Goal: Task Accomplishment & Management: Use online tool/utility

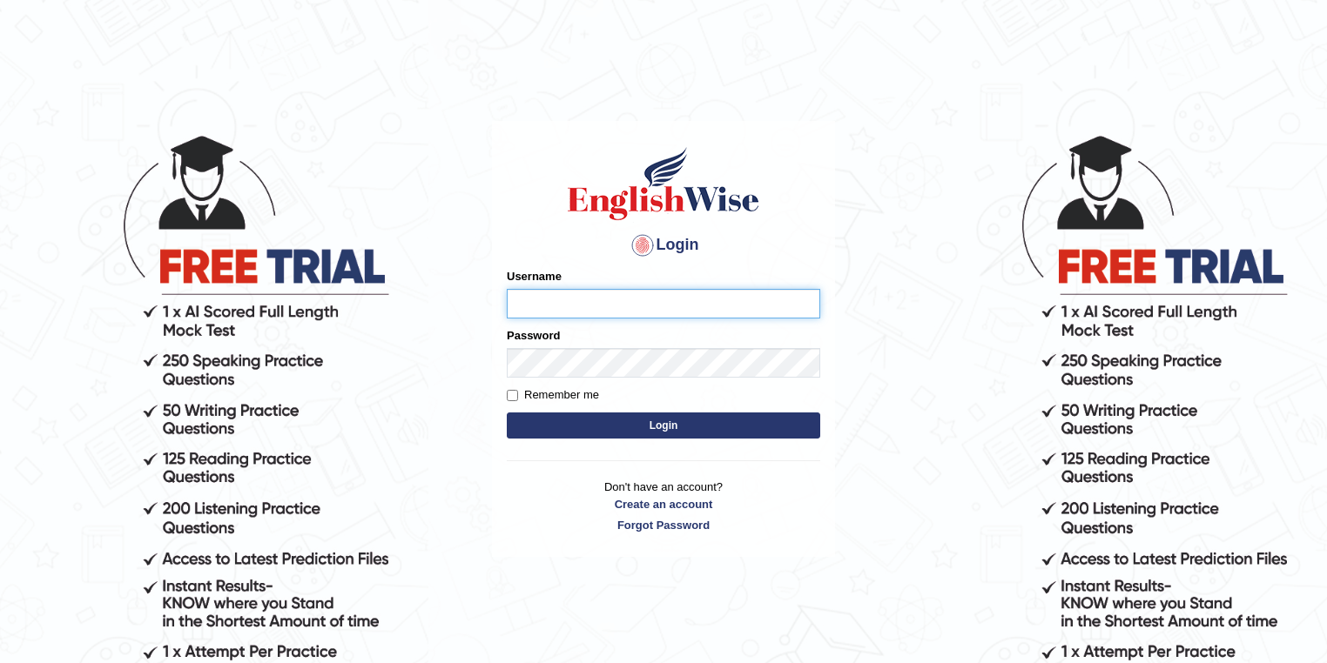
click at [707, 295] on input "Username" at bounding box center [663, 304] width 313 height 30
type input "ken32"
click at [507, 413] on button "Login" at bounding box center [663, 426] width 313 height 26
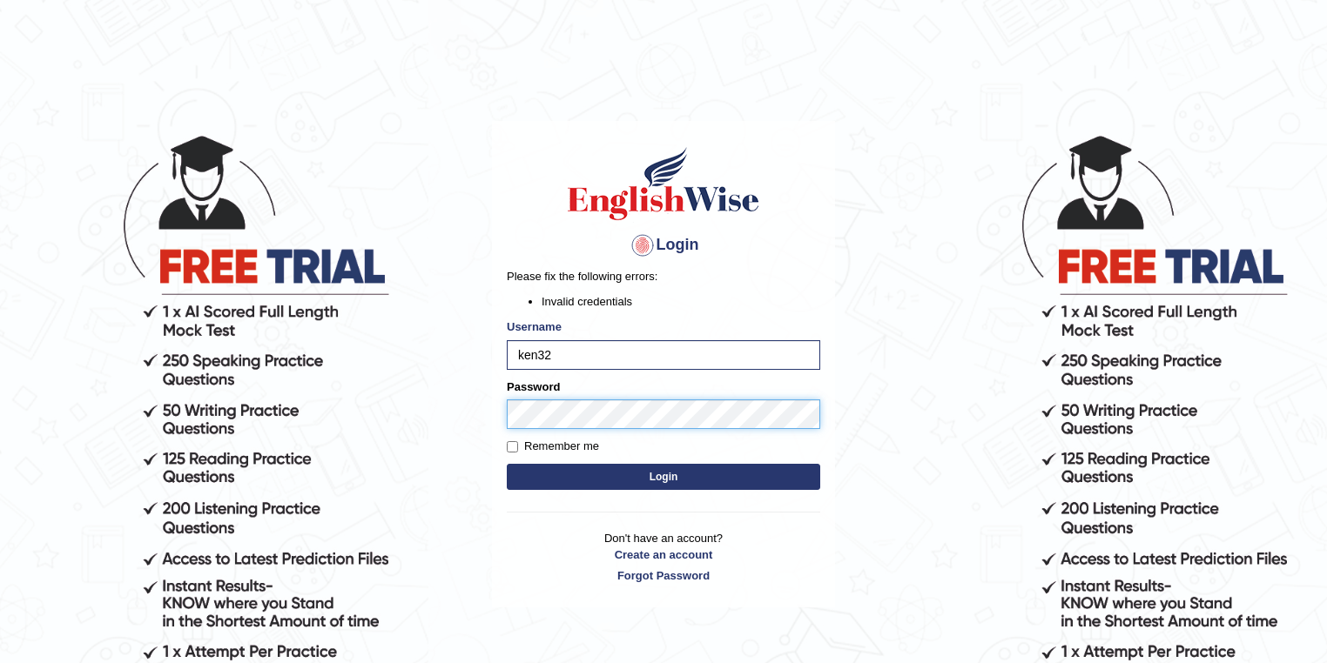
click at [507, 464] on button "Login" at bounding box center [663, 477] width 313 height 26
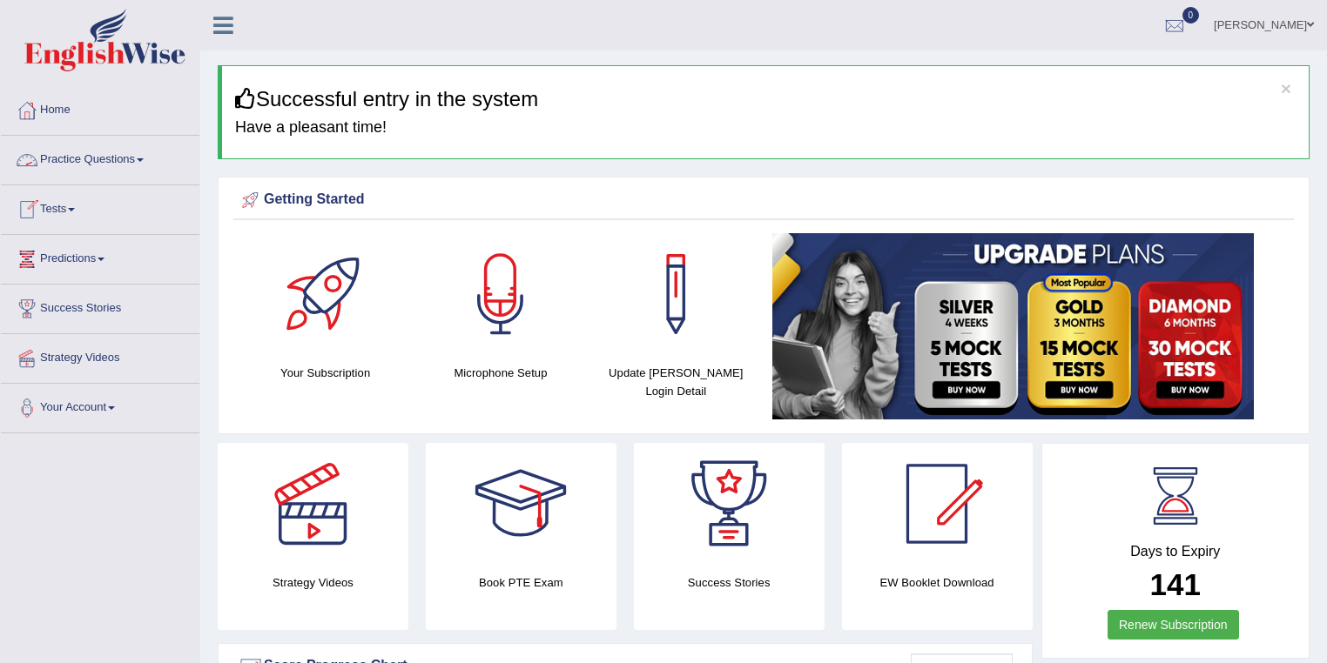
click at [69, 204] on link "Tests" at bounding box center [100, 207] width 198 height 44
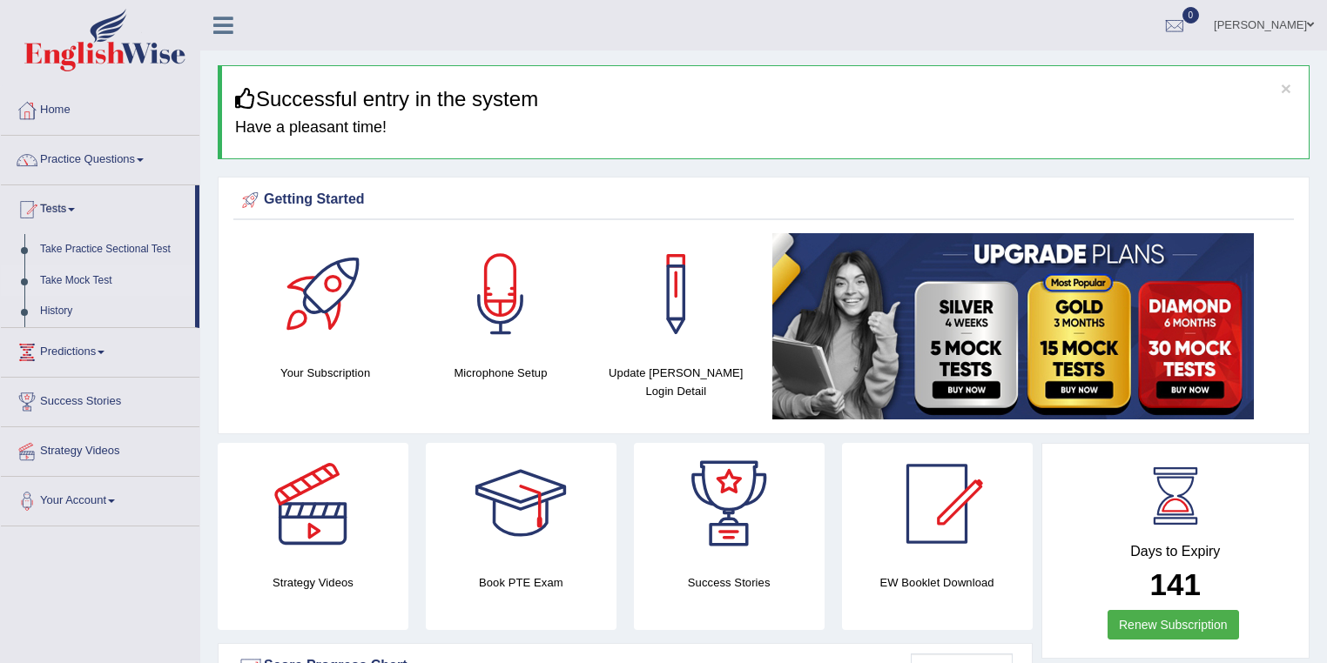
click at [94, 277] on link "Take Mock Test" at bounding box center [113, 281] width 163 height 31
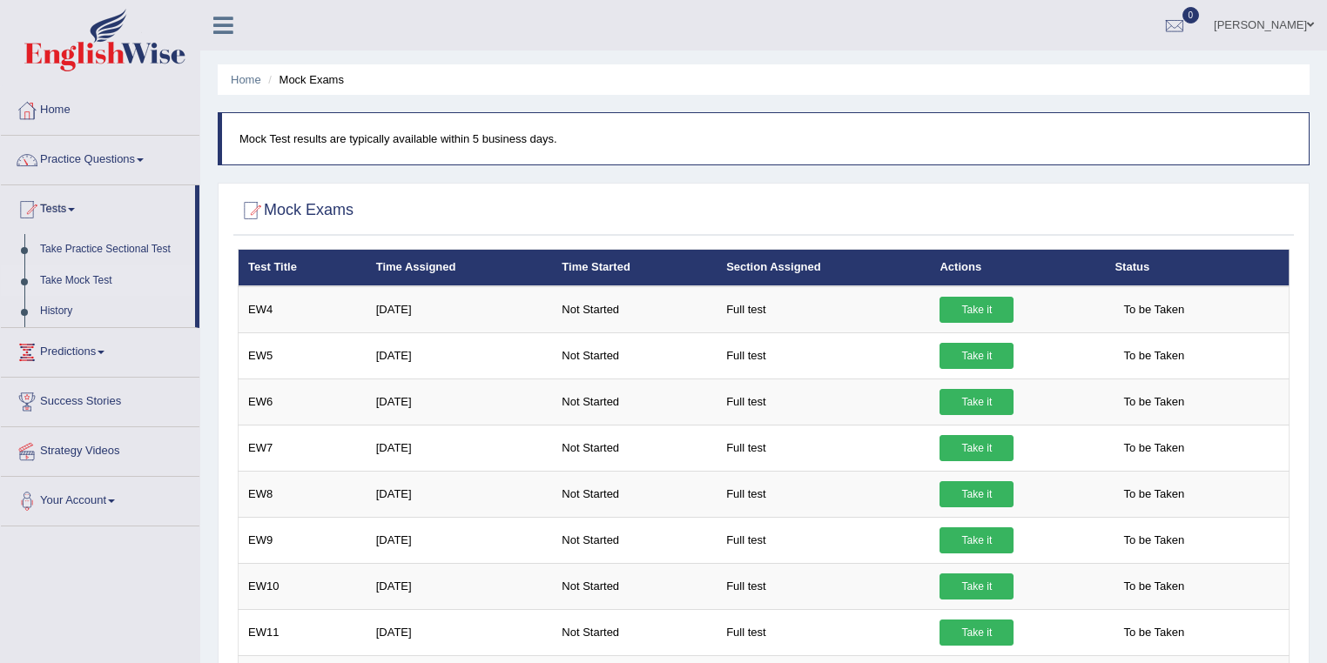
click at [989, 310] on link "Take it" at bounding box center [976, 310] width 74 height 26
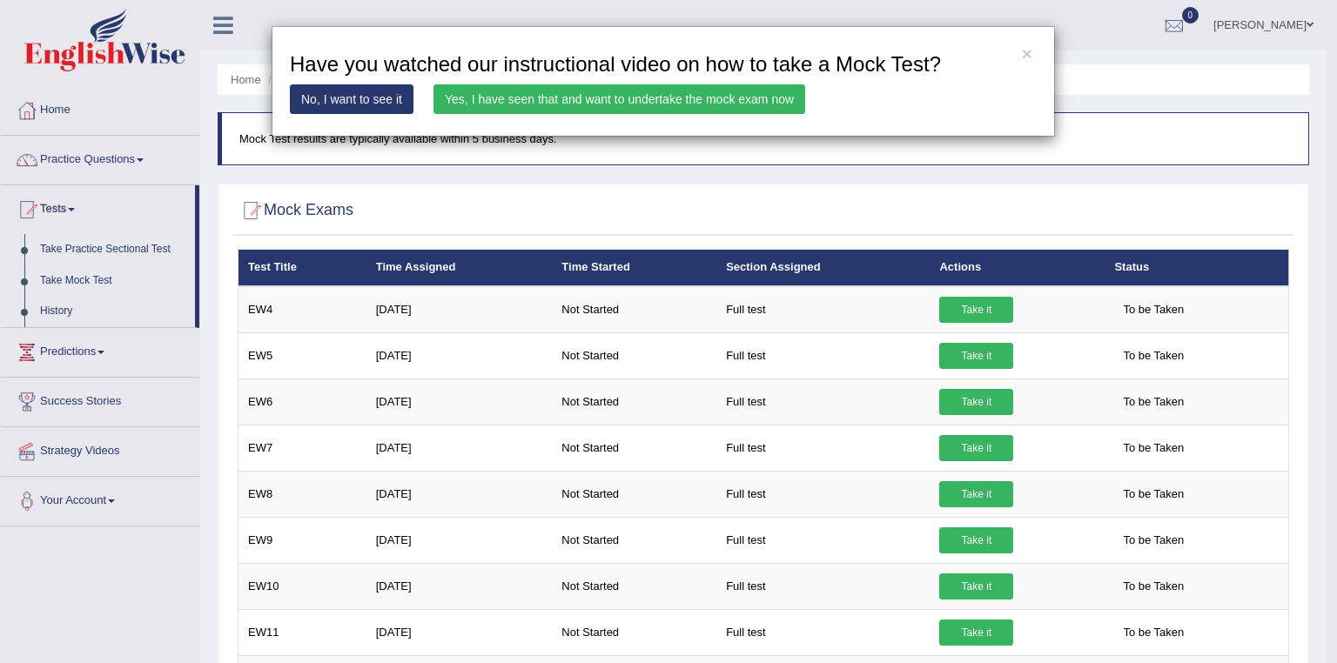
click at [704, 94] on link "Yes, I have seen that and want to undertake the mock exam now" at bounding box center [620, 99] width 372 height 30
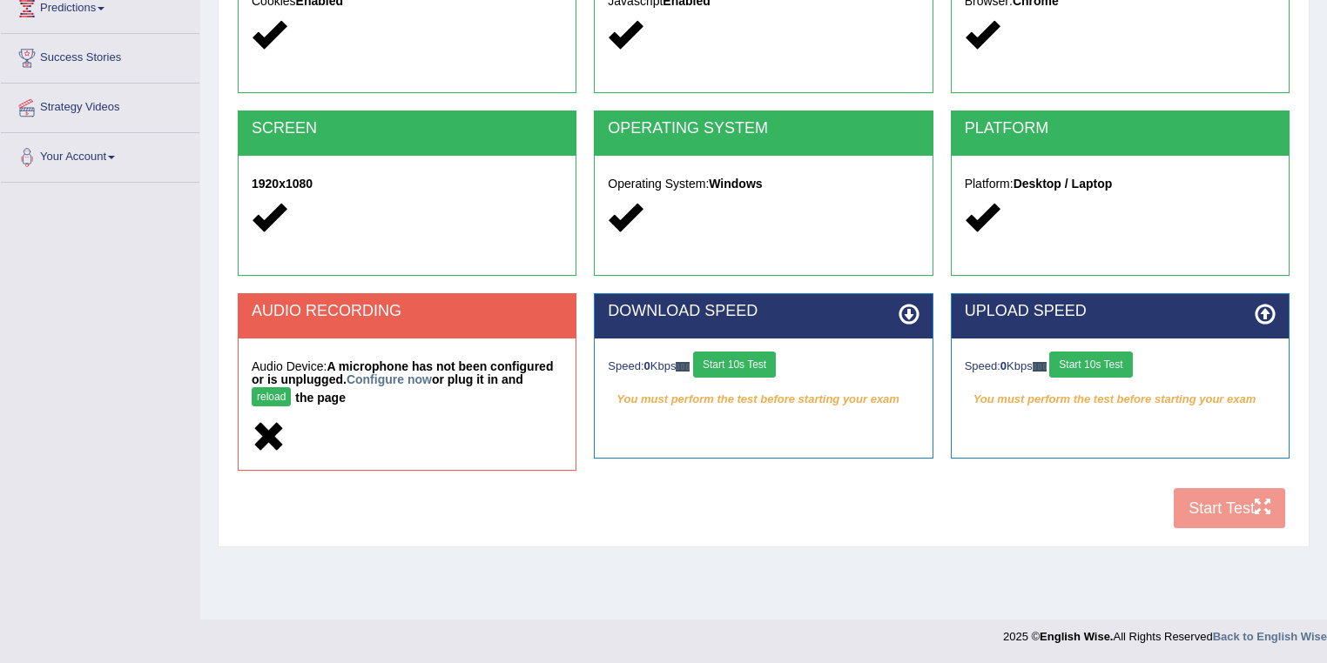
click at [721, 358] on button "Start 10s Test" at bounding box center [734, 365] width 83 height 26
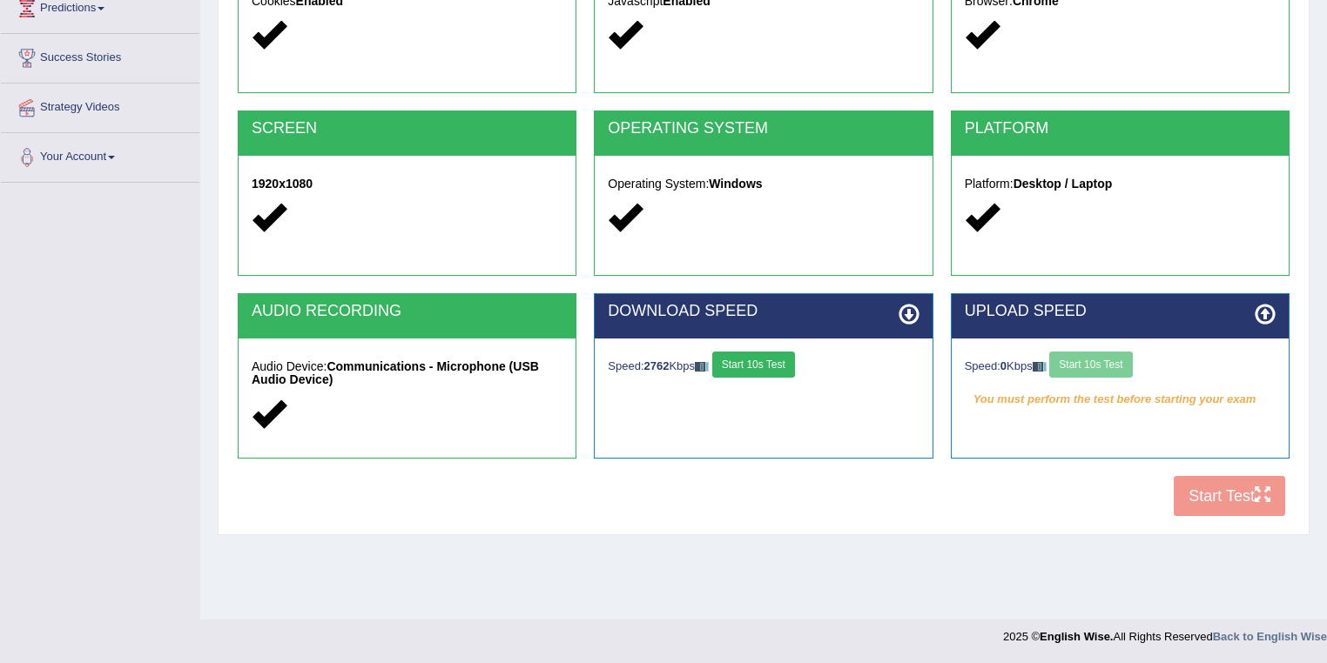
click at [1090, 369] on div "Speed: 0 Kbps Start 10s Test" at bounding box center [1120, 367] width 311 height 30
click at [1098, 363] on button "Start 10s Test" at bounding box center [1090, 365] width 83 height 26
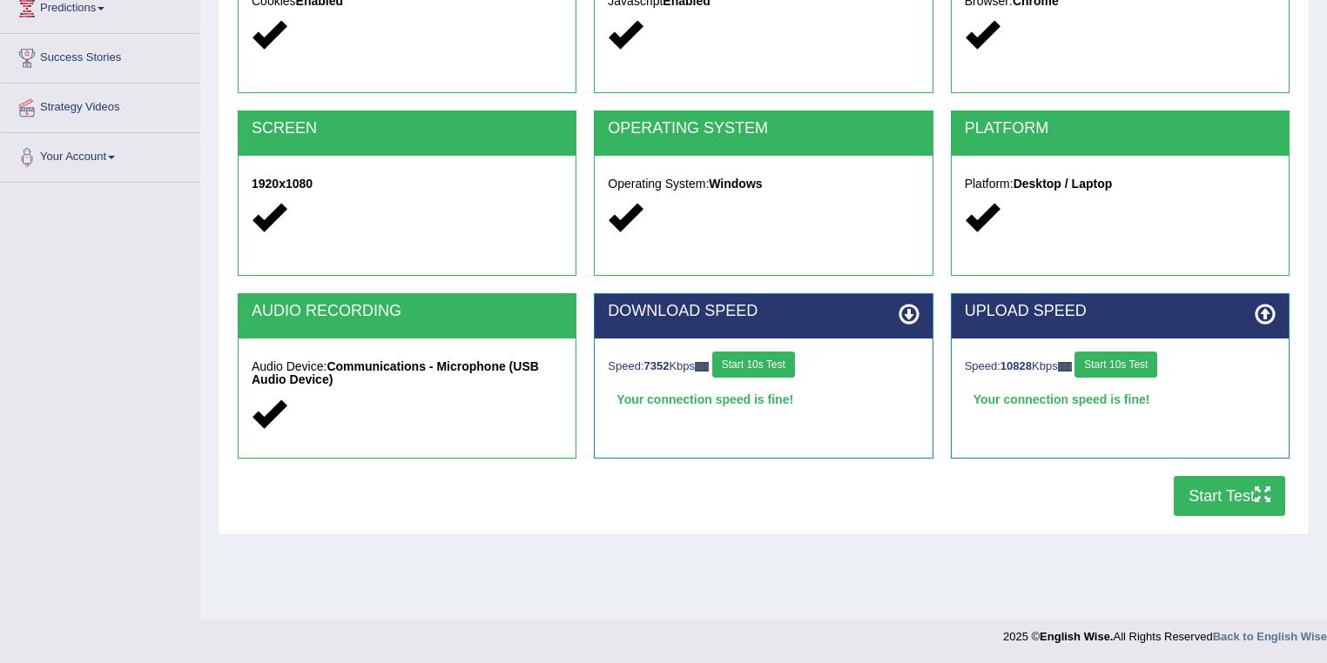
click at [1226, 480] on button "Start Test" at bounding box center [1229, 496] width 111 height 40
